Goal: Transaction & Acquisition: Purchase product/service

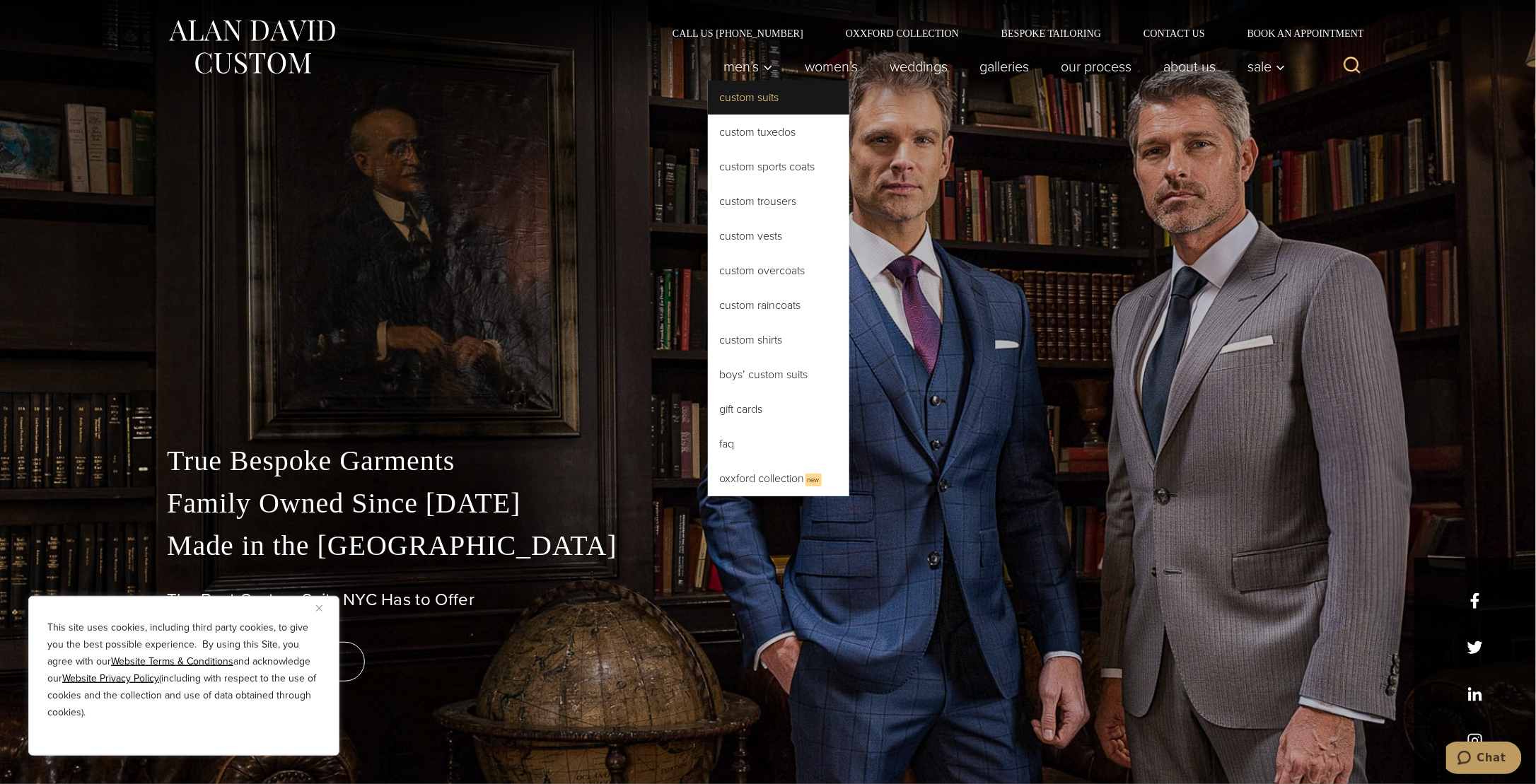
click at [759, 107] on link "Custom Suits" at bounding box center [778, 97] width 141 height 34
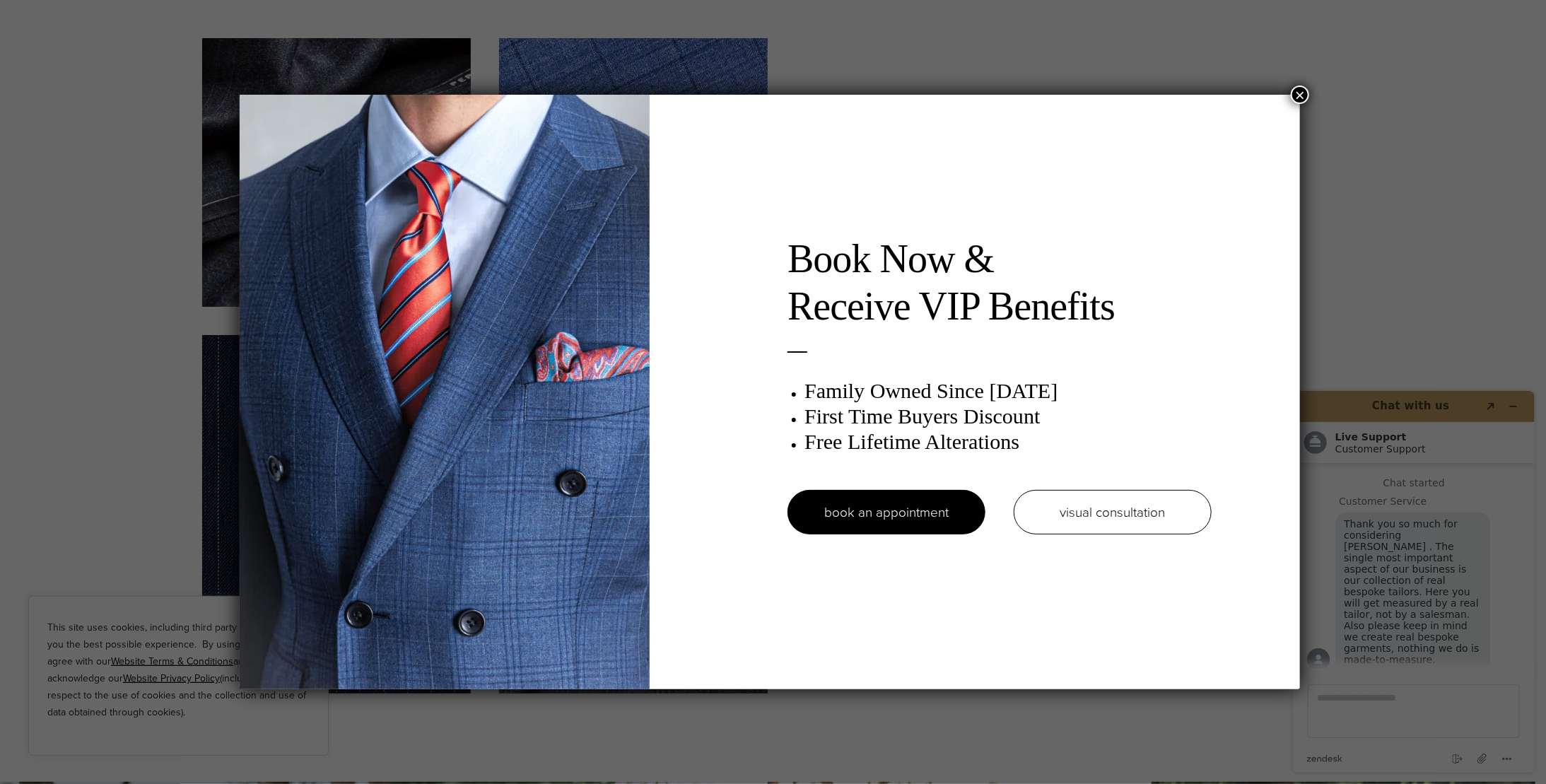
click at [1305, 97] on button "×" at bounding box center [1300, 95] width 18 height 18
